Goal: Book appointment/travel/reservation

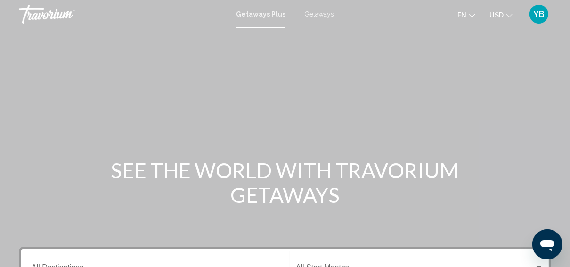
click at [315, 13] on span "Getaways" at bounding box center [319, 14] width 30 height 8
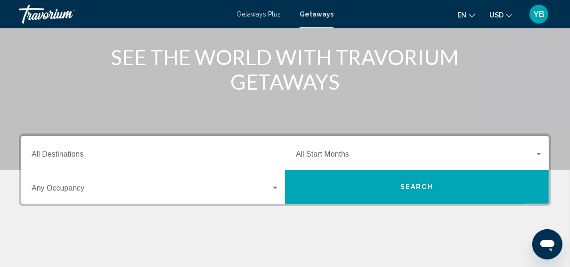
scroll to position [188, 0]
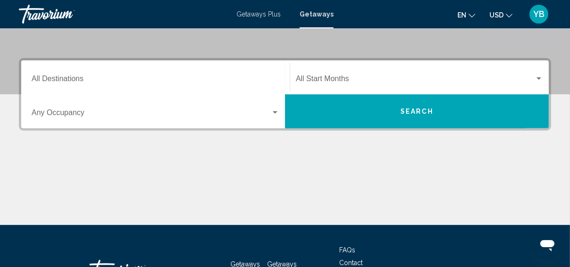
click at [72, 78] on input "Destination All Destinations" at bounding box center [156, 80] width 248 height 8
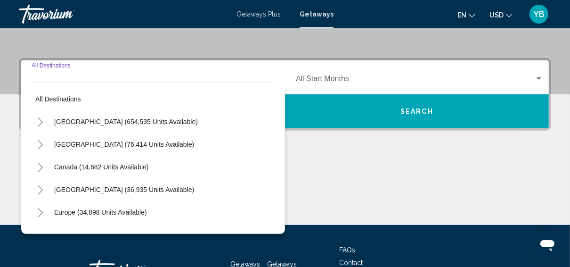
scroll to position [215, 0]
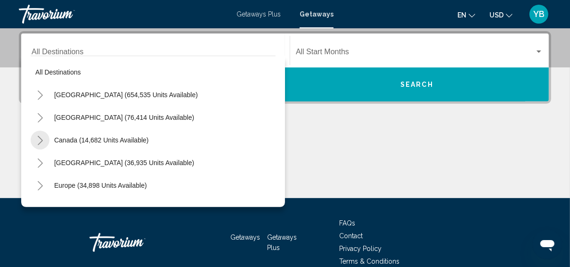
click at [41, 138] on icon "Toggle Canada (14,682 units available)" at bounding box center [40, 140] width 7 height 9
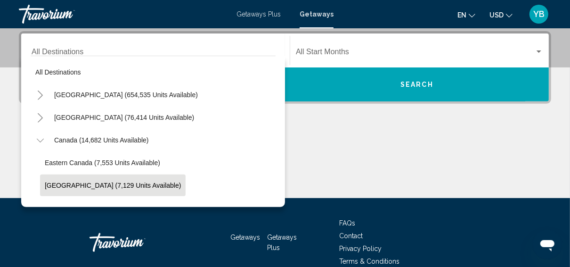
click at [65, 186] on span "[GEOGRAPHIC_DATA] (7,129 units available)" at bounding box center [113, 185] width 136 height 8
type input "**********"
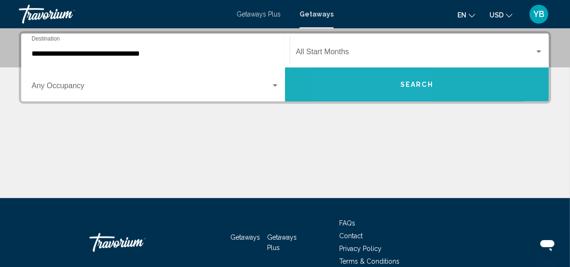
click at [371, 83] on button "Search" at bounding box center [417, 84] width 264 height 34
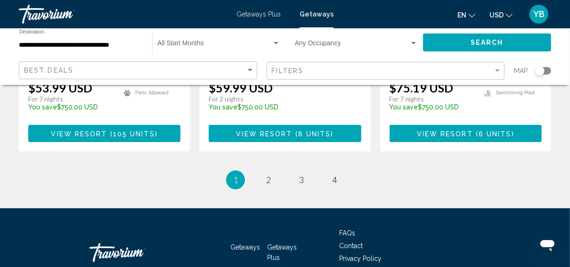
scroll to position [1277, 0]
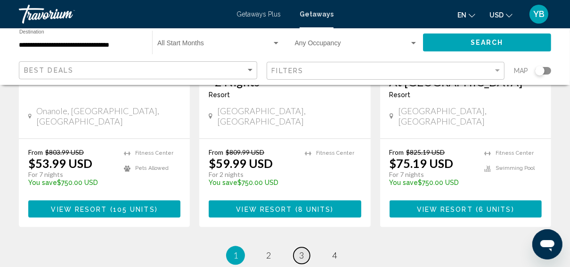
click at [300, 250] on span "3" at bounding box center [301, 255] width 5 height 10
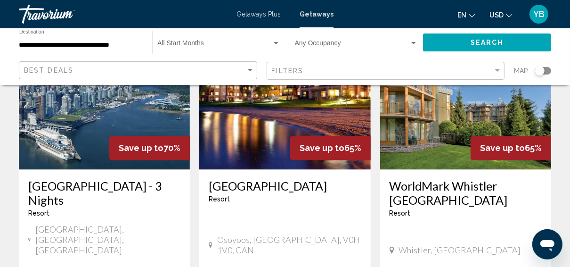
scroll to position [1017, 0]
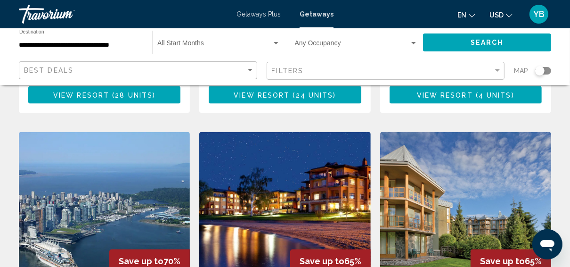
click at [473, 14] on icon "Change language" at bounding box center [471, 15] width 7 height 7
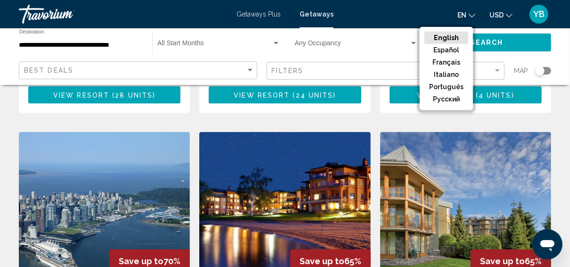
click at [509, 12] on icon "Change currency" at bounding box center [509, 15] width 7 height 7
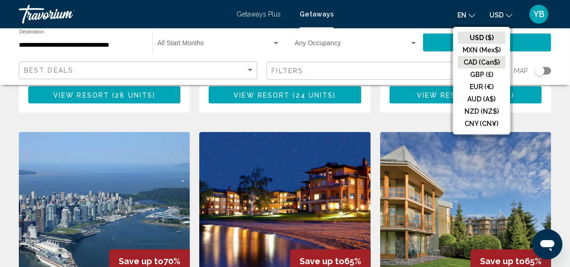
click at [489, 59] on button "CAD (Can$)" at bounding box center [482, 62] width 48 height 12
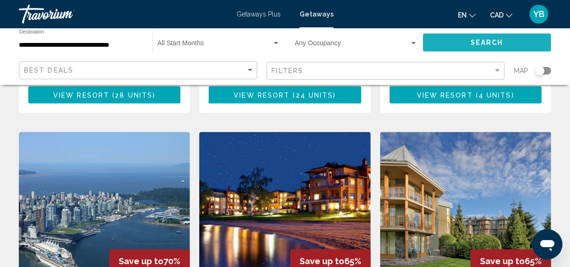
click at [481, 40] on span "Search" at bounding box center [486, 43] width 33 height 8
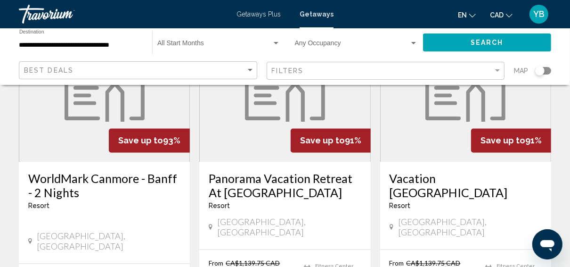
scroll to position [1318, 0]
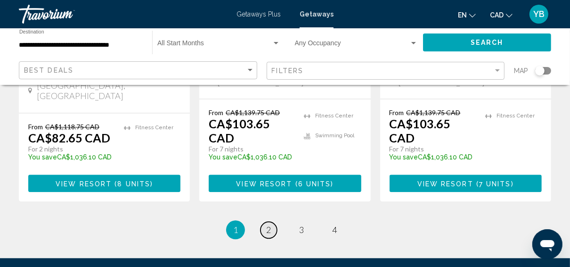
click at [267, 224] on span "2" at bounding box center [268, 229] width 5 height 10
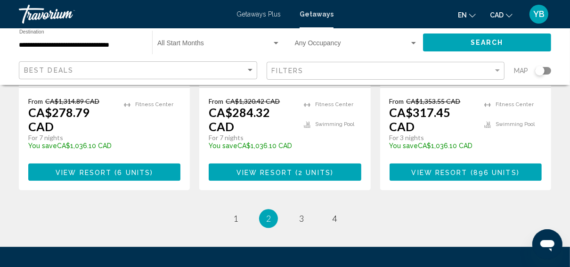
scroll to position [1296, 0]
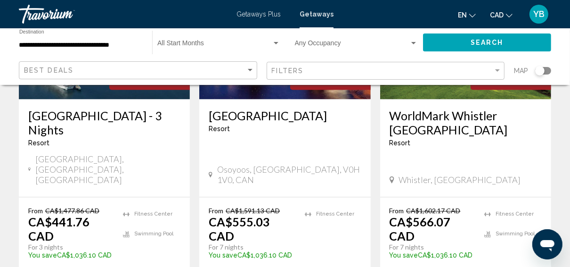
scroll to position [1281, 0]
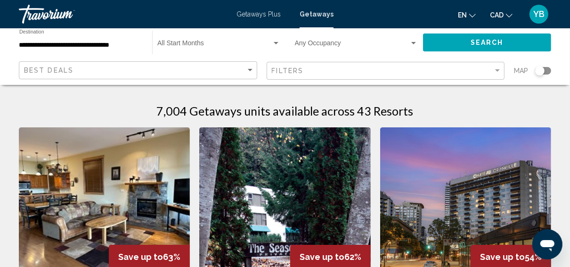
click at [115, 106] on div "7,004 Getaways units available across 43 Resorts" at bounding box center [285, 111] width 532 height 14
